Goal: Find specific page/section: Find specific page/section

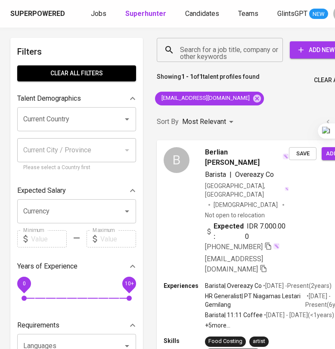
scroll to position [0, 34]
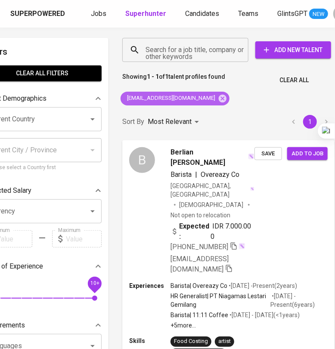
drag, startPoint x: 0, startPoint y: 0, endPoint x: 205, endPoint y: 96, distance: 225.8
click at [205, 96] on div "[EMAIL_ADDRESS][DOMAIN_NAME]" at bounding box center [175, 99] width 109 height 14
click at [219, 96] on icon at bounding box center [223, 98] width 8 height 8
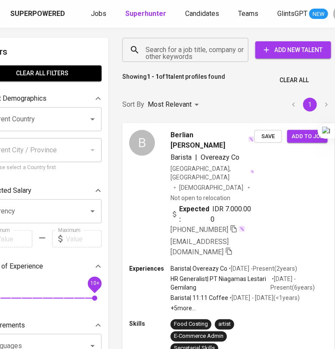
click at [194, 48] on input "Search for a job title, company or other keywords" at bounding box center [187, 50] width 88 height 16
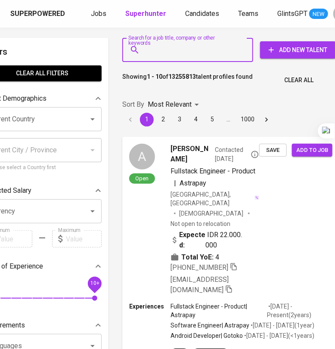
paste input "[EMAIL_ADDRESS][DOMAIN_NAME]"
type input "[EMAIL_ADDRESS][DOMAIN_NAME]"
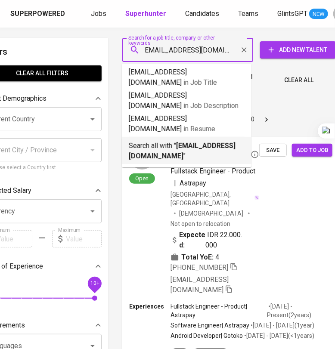
click at [200, 141] on p "Search all with " [EMAIL_ADDRESS][DOMAIN_NAME] "" at bounding box center [187, 151] width 116 height 21
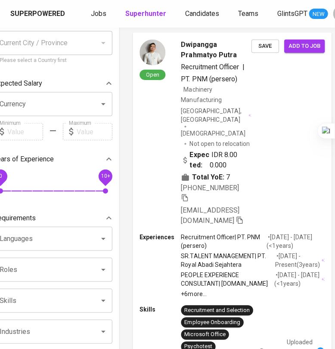
scroll to position [107, 24]
click at [185, 194] on icon "button" at bounding box center [185, 198] width 8 height 8
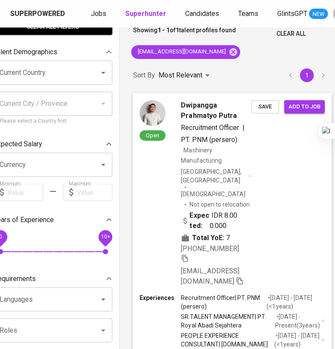
scroll to position [0, 24]
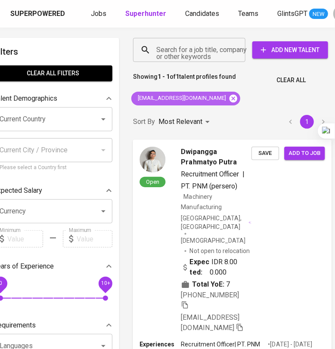
click at [230, 95] on icon at bounding box center [234, 98] width 8 height 8
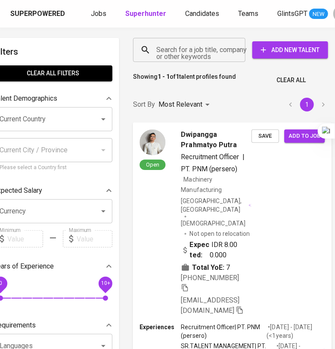
click at [203, 46] on input "Search for a job title, company or other keywords" at bounding box center [191, 50] width 75 height 16
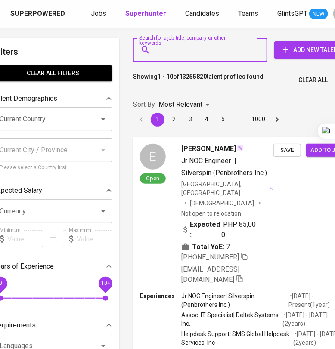
paste input "[EMAIL_ADDRESS][DOMAIN_NAME]"
type input "[EMAIL_ADDRESS][DOMAIN_NAME]"
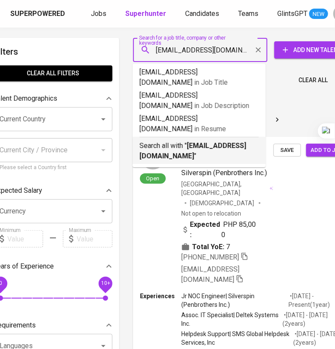
click at [229, 141] on p "Search all with " [EMAIL_ADDRESS][DOMAIN_NAME] "" at bounding box center [199, 151] width 119 height 21
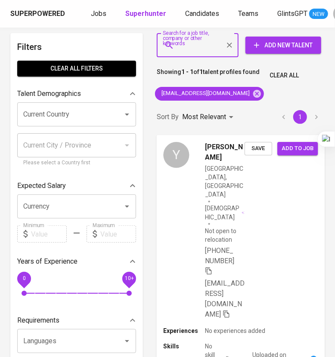
scroll to position [4, 0]
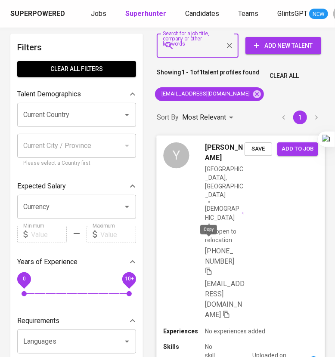
click at [211, 268] on icon "button" at bounding box center [208, 271] width 6 height 7
